Goal: Navigation & Orientation: Find specific page/section

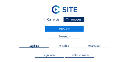
click at [55, 20] on div "Camera's" at bounding box center [53, 20] width 18 height 6
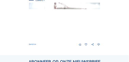
scroll to position [68, 0]
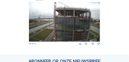
drag, startPoint x: 64, startPoint y: 28, endPoint x: 45, endPoint y: 32, distance: 19.5
click at [45, 32] on img at bounding box center [64, 22] width 71 height 40
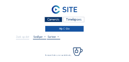
click at [56, 32] on link "Mijn C-Site" at bounding box center [64, 28] width 39 height 5
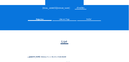
scroll to position [54, 0]
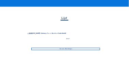
click at [67, 50] on div "Ga naar afbeeldingen" at bounding box center [65, 49] width 69 height 2
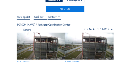
scroll to position [20, 0]
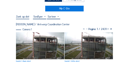
click at [53, 45] on img at bounding box center [40, 46] width 48 height 27
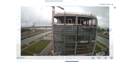
click at [96, 31] on img at bounding box center [64, 31] width 89 height 50
click at [107, 5] on div "Volledig scherm" at bounding box center [104, 5] width 11 height 2
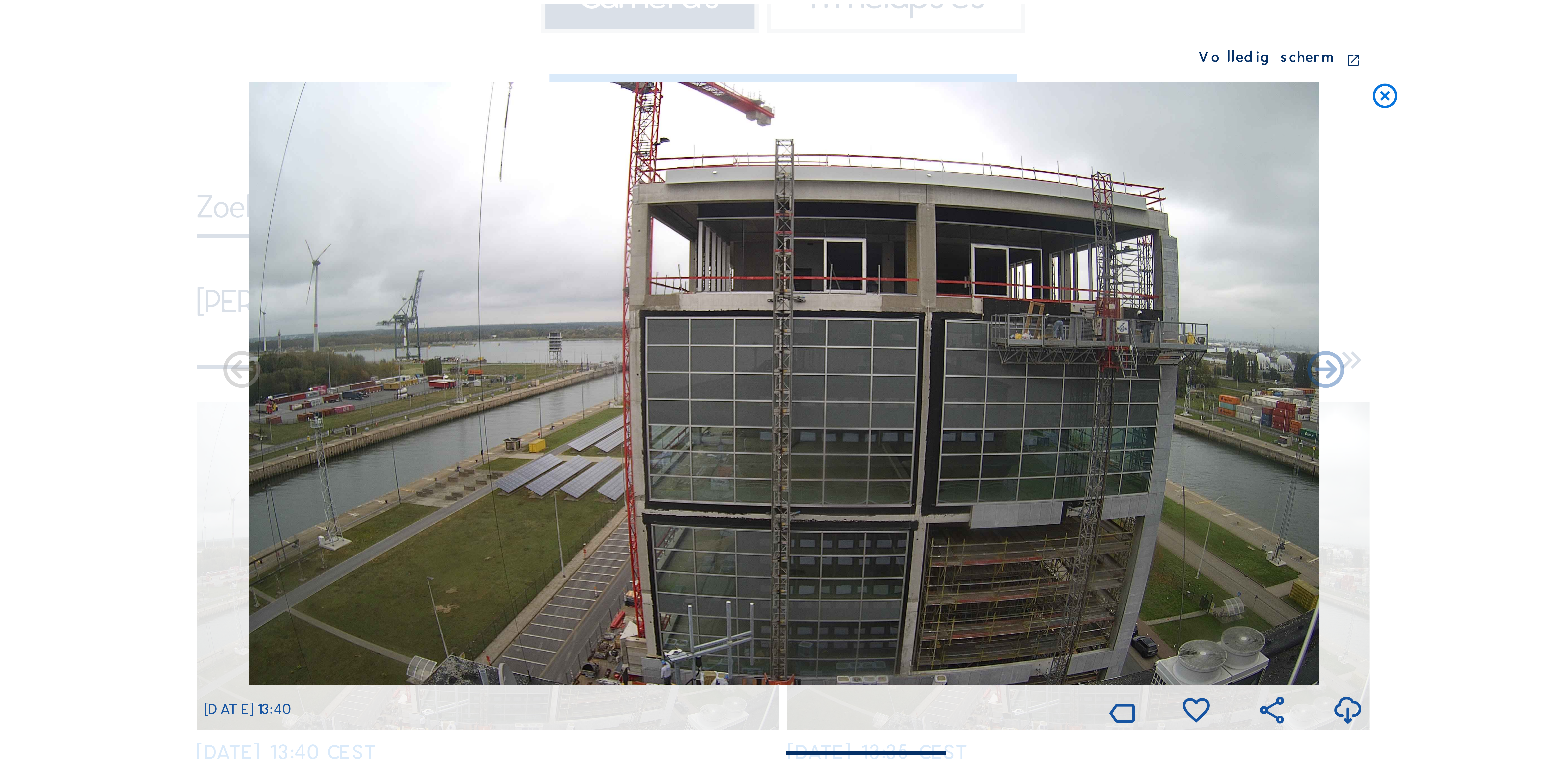
scroll to position [0, 0]
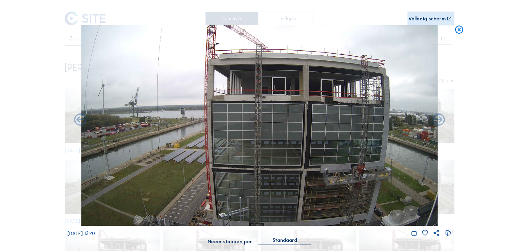
click at [128, 62] on img at bounding box center [259, 125] width 357 height 201
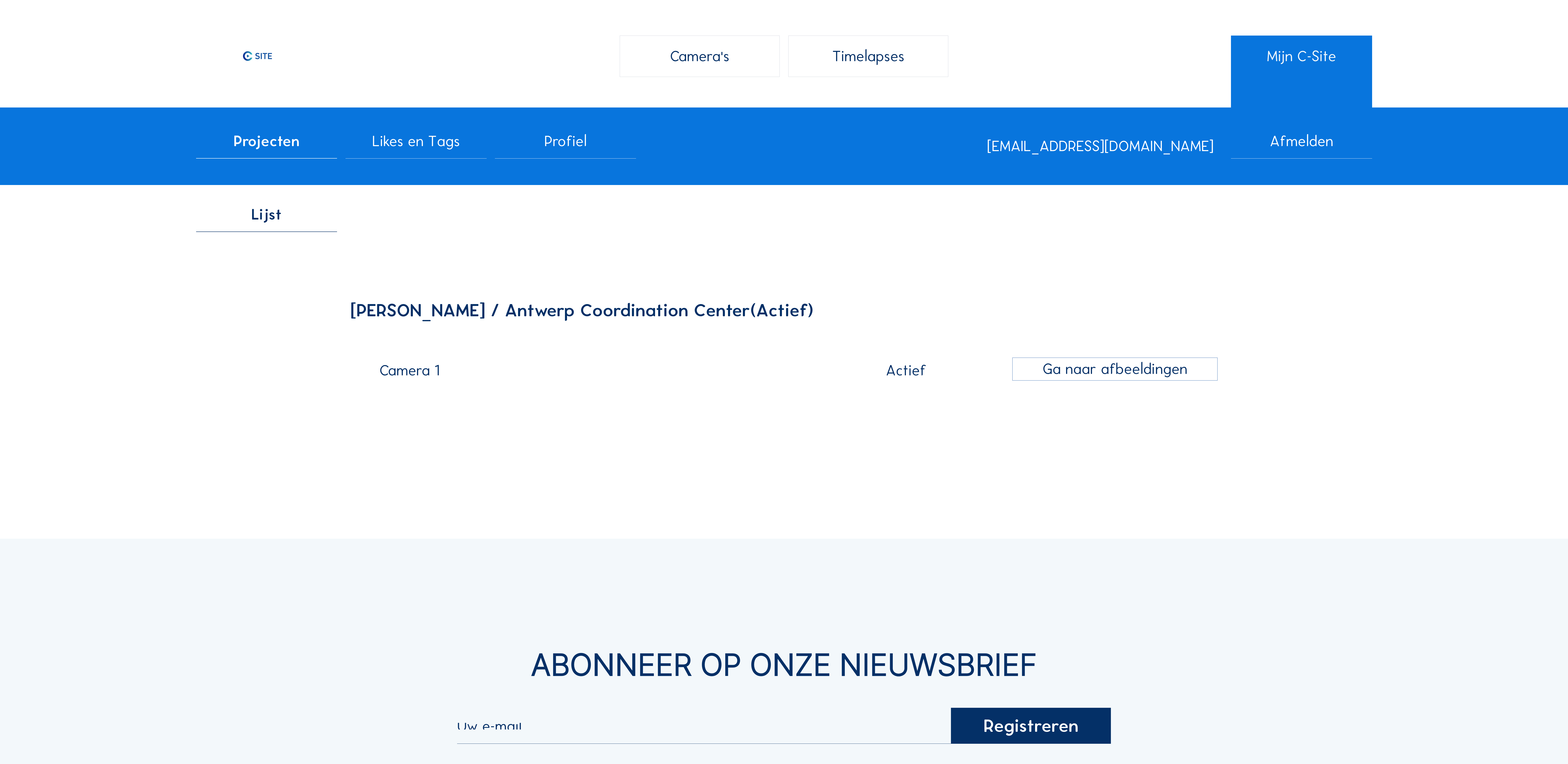
click at [78, 38] on div "Camera's" at bounding box center [699, 56] width 160 height 41
